Goal: Information Seeking & Learning: Find specific page/section

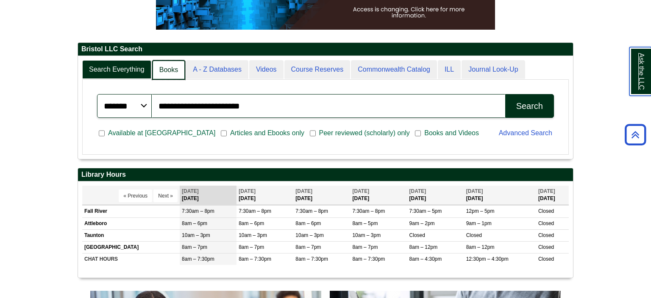
scroll to position [4, 4]
click at [165, 72] on link "Books" at bounding box center [168, 70] width 33 height 20
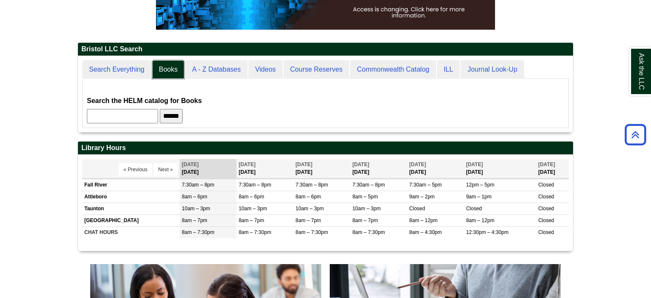
scroll to position [76, 495]
click at [153, 116] on input "text" at bounding box center [122, 116] width 71 height 14
type input "**********"
click at [183, 118] on input "******" at bounding box center [171, 116] width 23 height 14
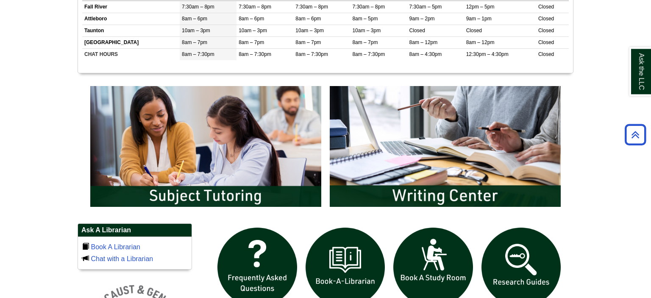
scroll to position [358, 0]
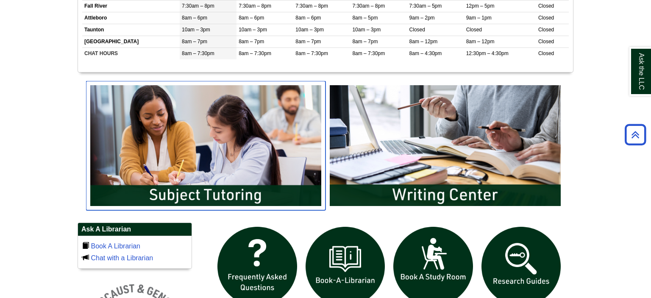
click at [227, 192] on img "slideshow" at bounding box center [205, 145] width 239 height 129
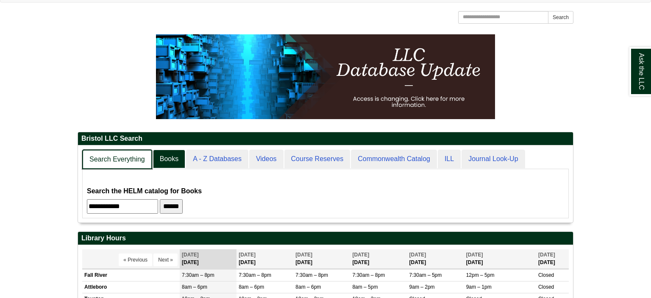
scroll to position [76, 495]
click at [113, 161] on link "Search Everything" at bounding box center [117, 160] width 70 height 20
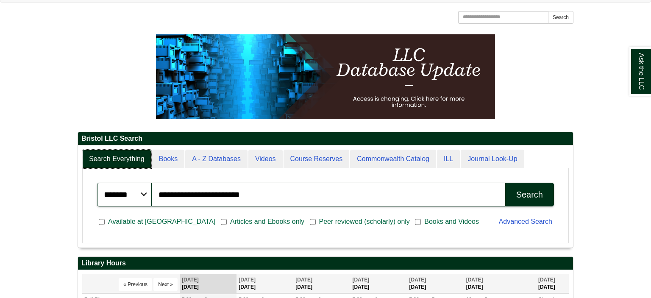
scroll to position [102, 495]
click at [266, 197] on input "**********" at bounding box center [328, 195] width 353 height 24
click at [535, 194] on div "Search" at bounding box center [529, 195] width 27 height 10
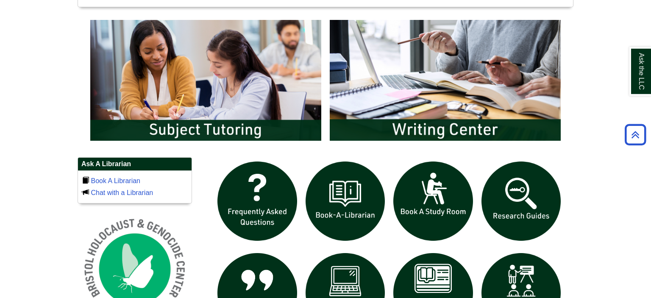
scroll to position [492, 0]
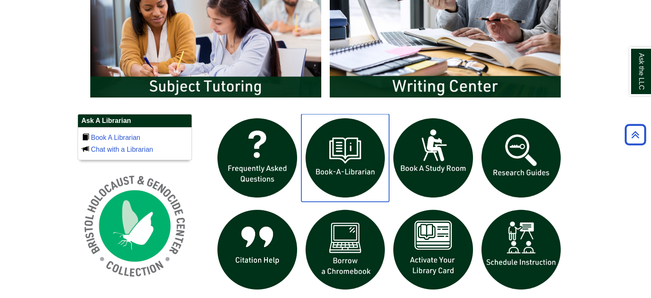
click at [334, 163] on img "slideshow" at bounding box center [345, 158] width 88 height 88
click at [635, 86] on link "Ask the LLC" at bounding box center [640, 71] width 22 height 49
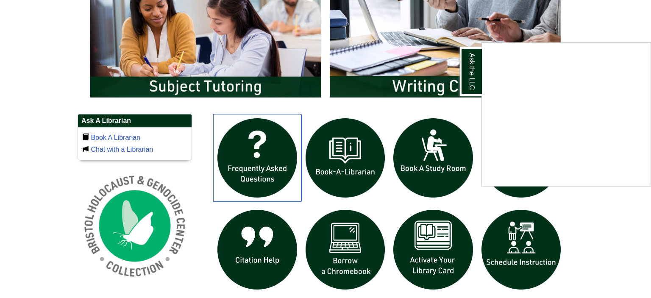
click at [245, 159] on img "slideshow" at bounding box center [257, 158] width 88 height 88
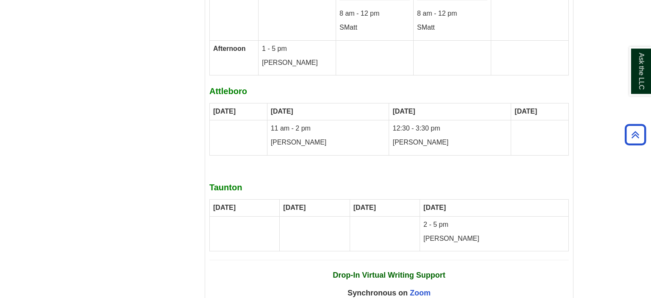
scroll to position [4744, 0]
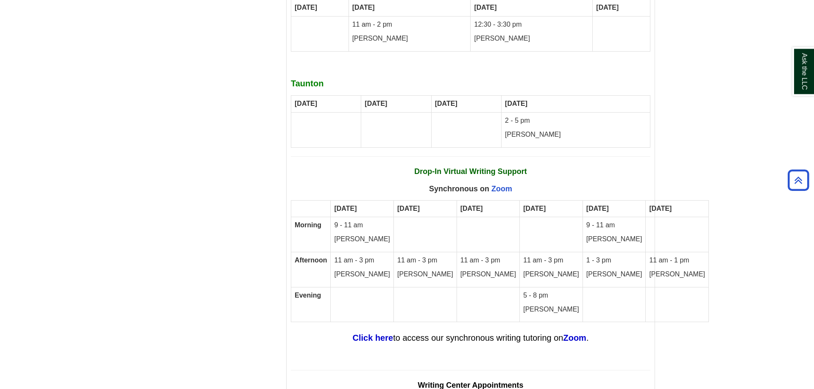
scroll to position [4888, 0]
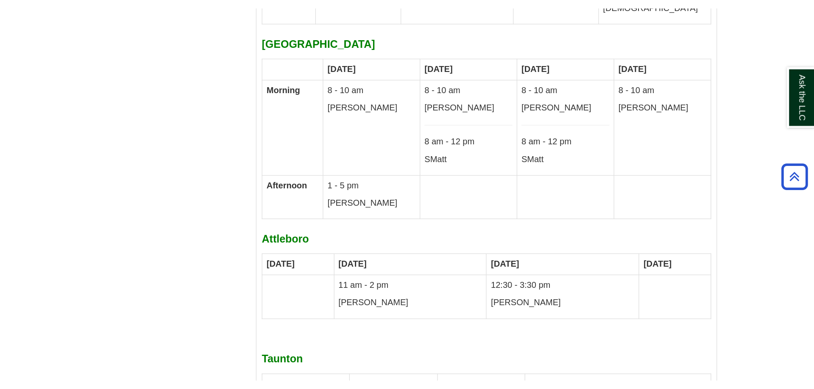
scroll to position [4686, 0]
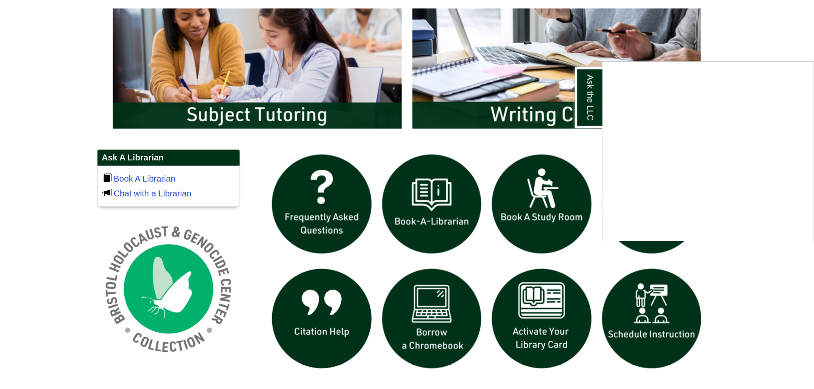
scroll to position [511, 0]
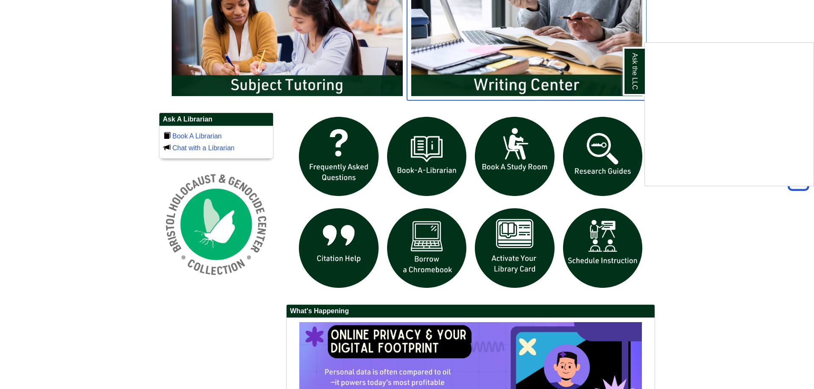
click at [528, 88] on img "slideshow" at bounding box center [526, 35] width 239 height 129
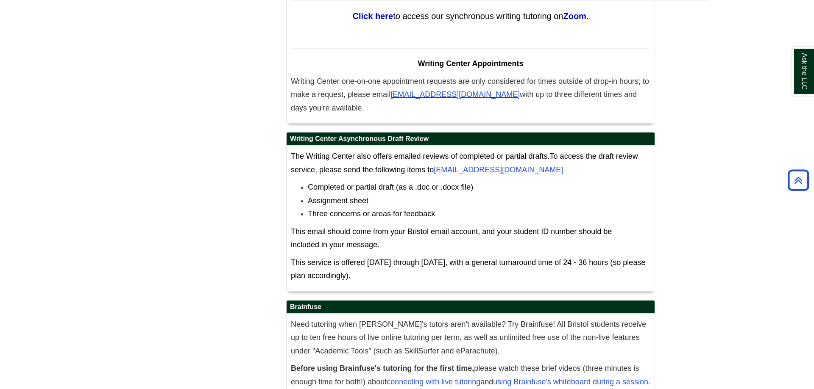
scroll to position [5234, 0]
